Goal: Information Seeking & Learning: Understand process/instructions

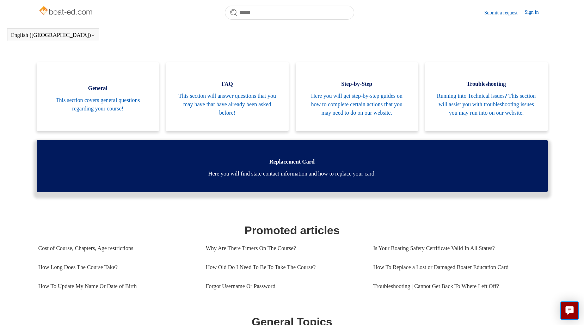
click at [228, 176] on link "Replacement Card Here you will find state contact information and how to replac…" at bounding box center [292, 166] width 511 height 52
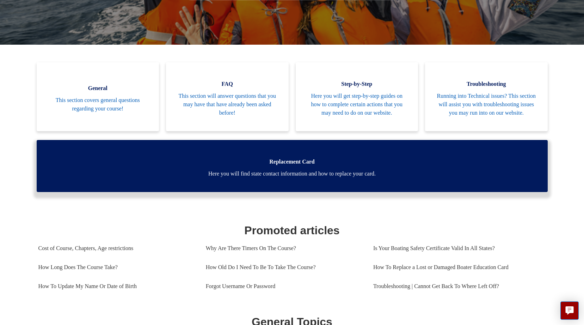
scroll to position [121, 0]
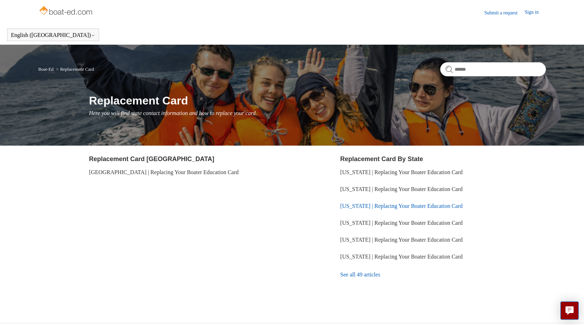
click at [363, 207] on link "[US_STATE] | Replacing Your Boater Education Card" at bounding box center [401, 206] width 122 height 6
